Goal: Browse casually

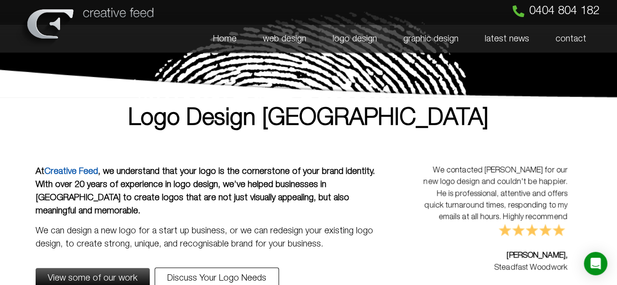
click at [363, 225] on p "We can design a new logo for a start up business, or we can redesign your exist…" at bounding box center [206, 238] width 341 height 26
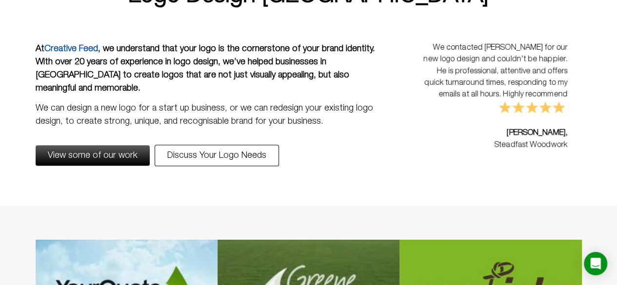
scroll to position [195, 0]
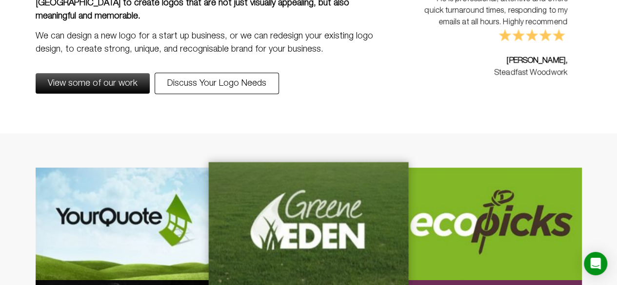
click at [326, 201] on div at bounding box center [308, 224] width 200 height 124
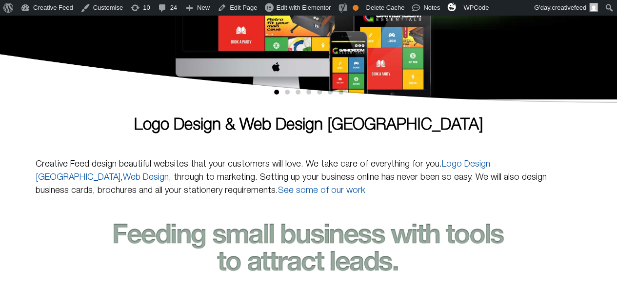
scroll to position [195, 0]
